Goal: Check status: Check status

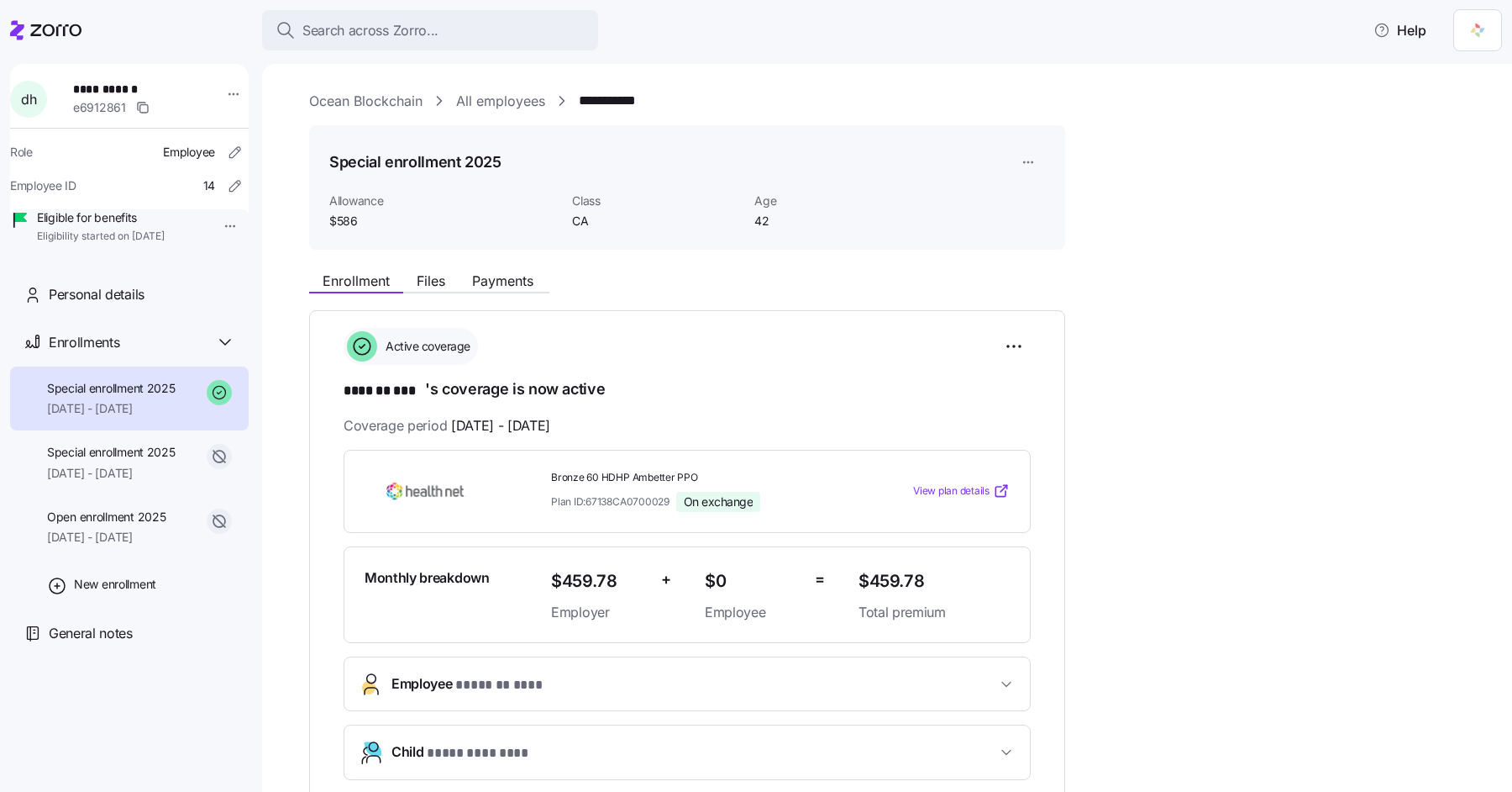
click at [509, 267] on div "Enrollment Files Payments" at bounding box center [687, 278] width 756 height 30
click at [501, 286] on span "Payments" at bounding box center [502, 281] width 61 height 13
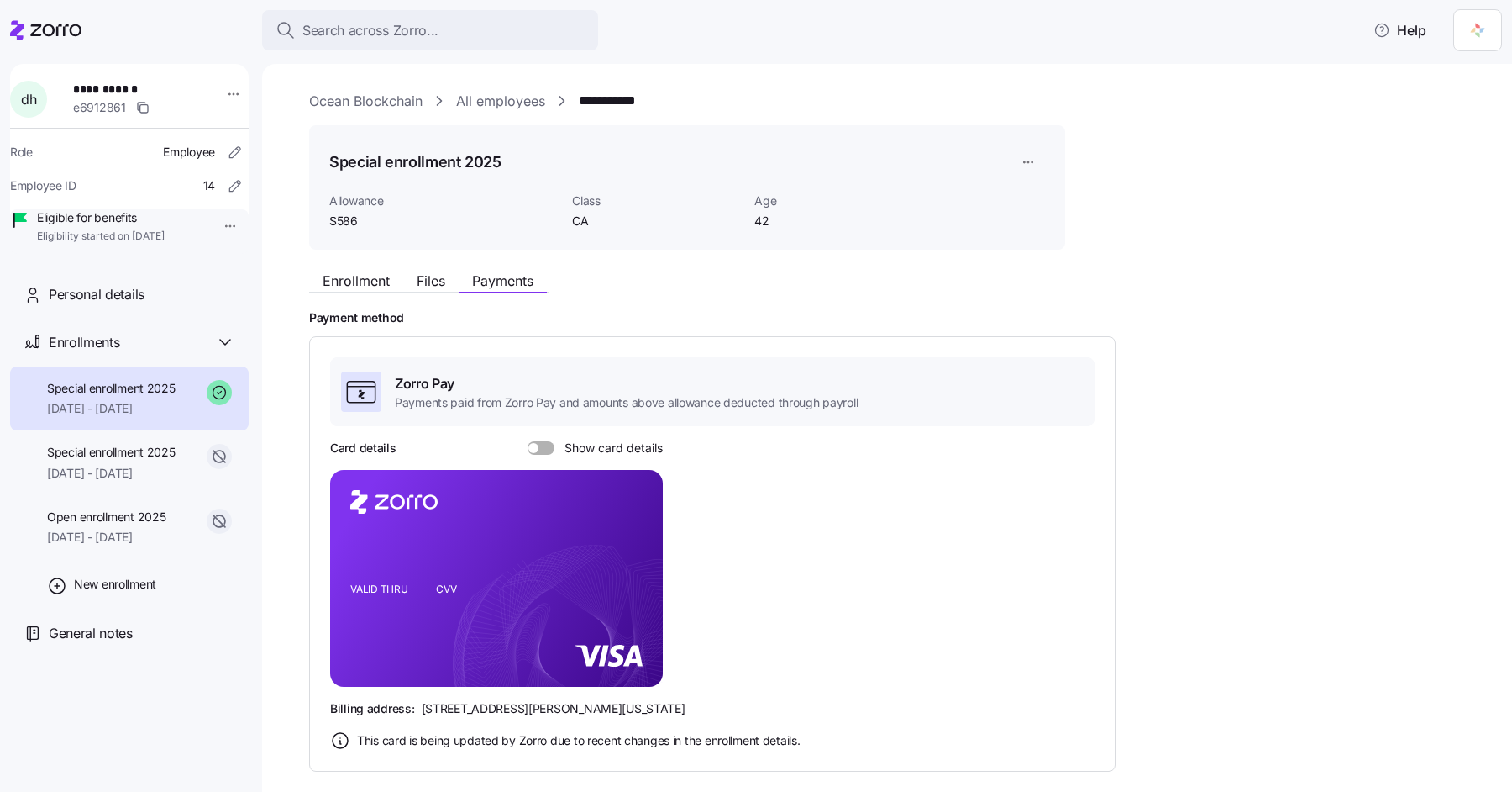
click at [1157, 177] on div "**********" at bounding box center [899, 544] width 1180 height 907
click at [540, 447] on span at bounding box center [547, 448] width 17 height 13
click at [527, 442] on input "Show card details" at bounding box center [527, 442] width 0 height 0
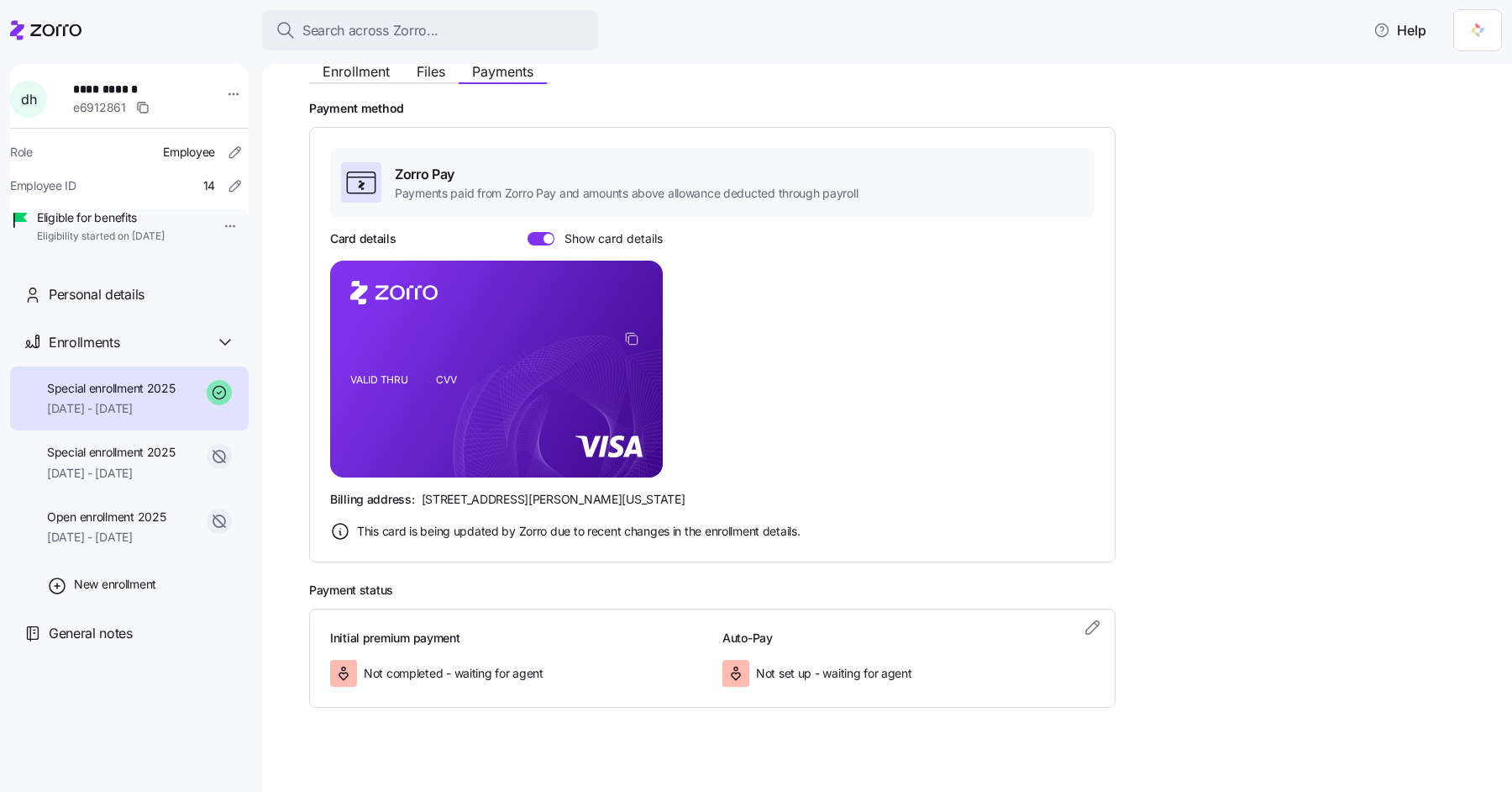
scroll to position [223, 0]
